Goal: Task Accomplishment & Management: Manage account settings

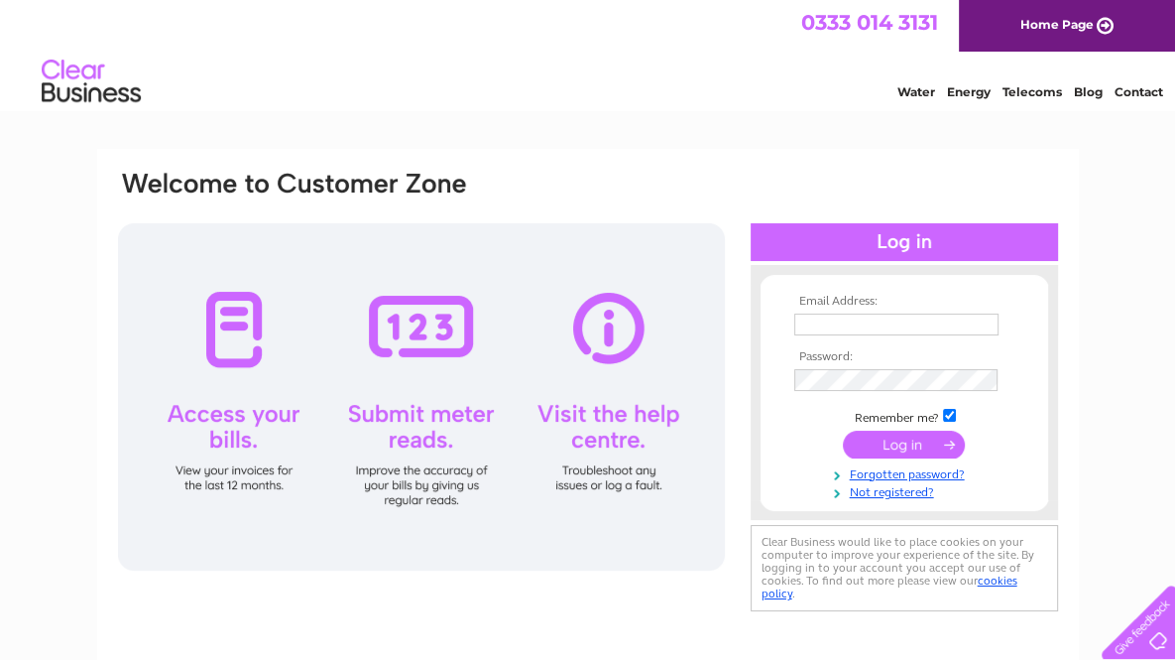
click at [839, 331] on input "text" at bounding box center [896, 324] width 204 height 22
type input "simon.frame@yahoo.co.uk"
click at [912, 446] on input "submit" at bounding box center [904, 444] width 122 height 28
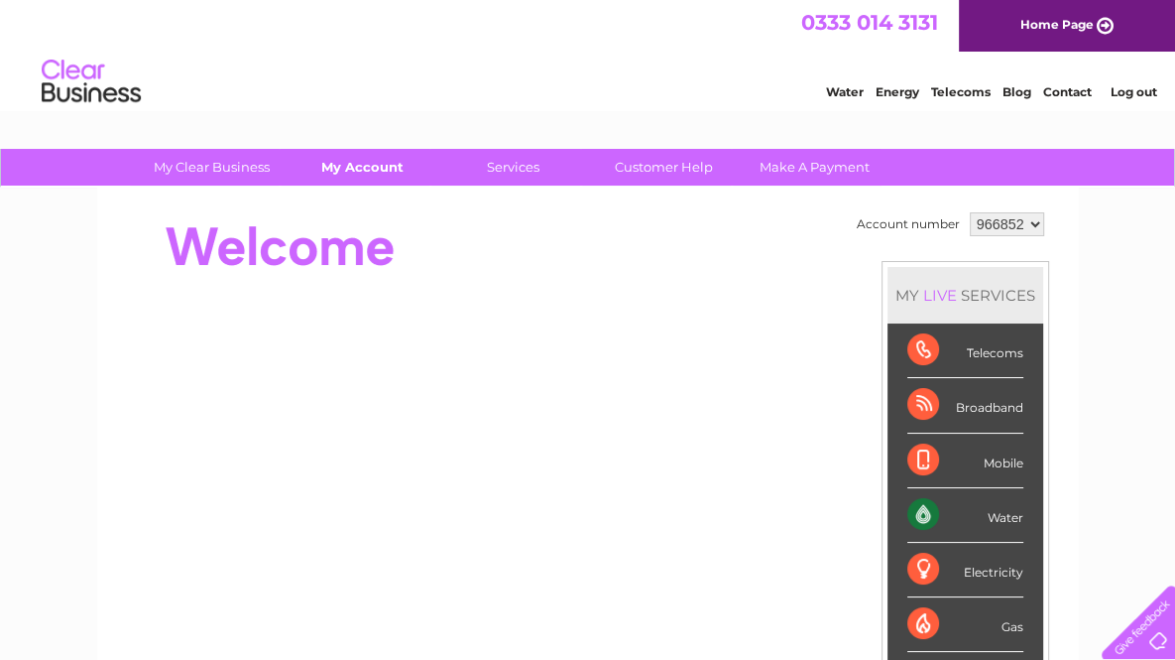
click at [375, 169] on link "My Account" at bounding box center [363, 167] width 164 height 37
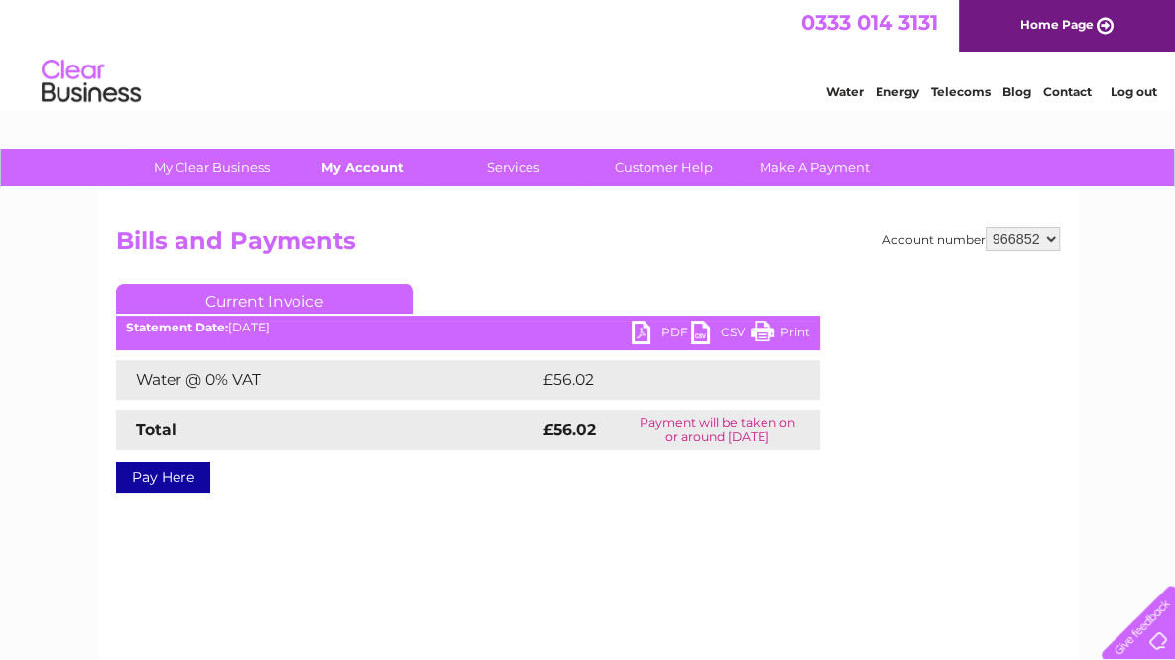
click at [362, 171] on link "My Account" at bounding box center [363, 167] width 164 height 37
